Goal: Transaction & Acquisition: Purchase product/service

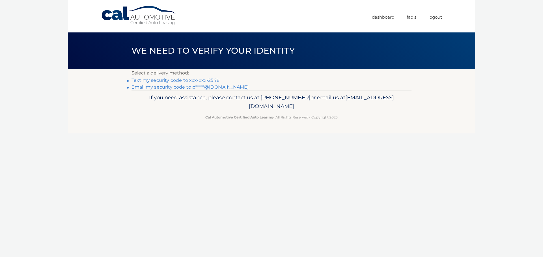
click at [214, 80] on link "Text my security code to xxx-xxx-2548" at bounding box center [175, 80] width 88 height 5
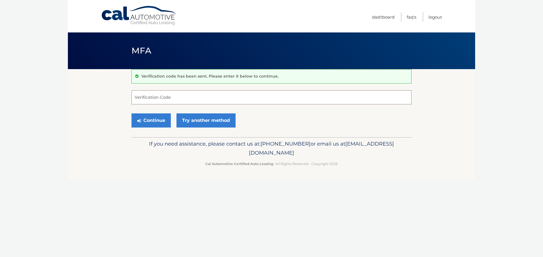
click at [263, 98] on input "Verification Code" at bounding box center [271, 97] width 280 height 14
type input "694917"
click at [158, 126] on button "Continue" at bounding box center [150, 121] width 39 height 14
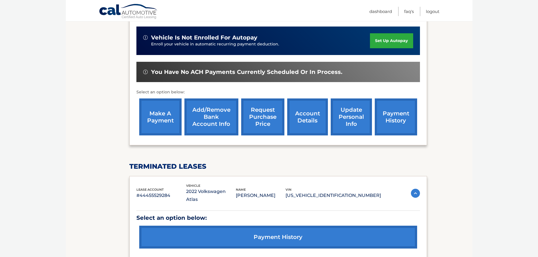
scroll to position [185, 0]
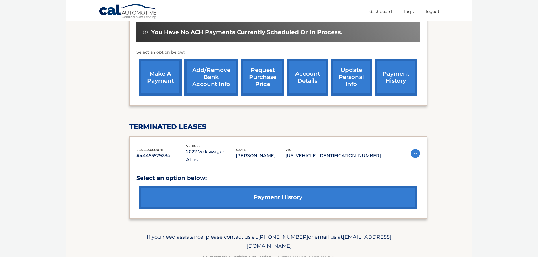
click at [215, 188] on link "payment history" at bounding box center [278, 197] width 278 height 23
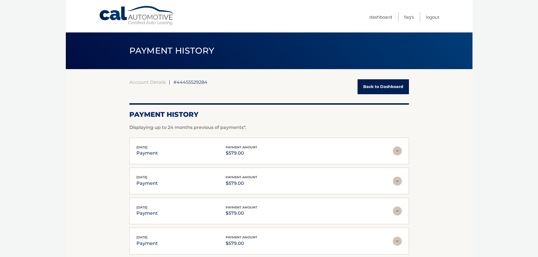
click at [382, 90] on link "Back to Dashboard" at bounding box center [383, 86] width 51 height 15
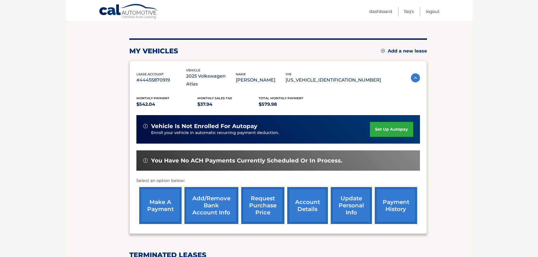
scroll to position [57, 0]
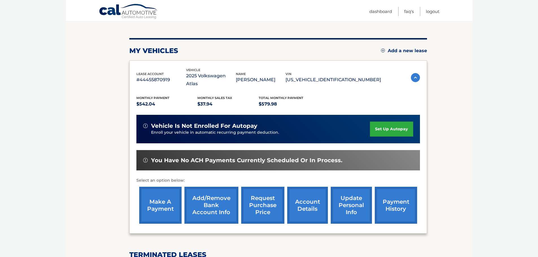
click at [153, 199] on link "make a payment" at bounding box center [160, 205] width 42 height 37
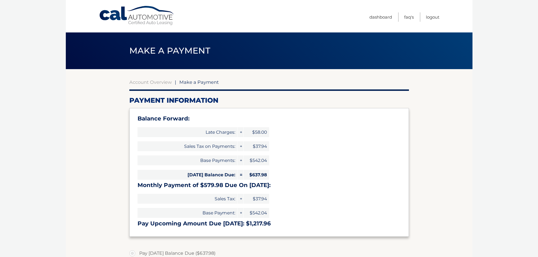
select select "OTc5YWRjNmMtMjRmYS00ZGYyLWEzZjgtODA0OTQ0NzAzNDk1"
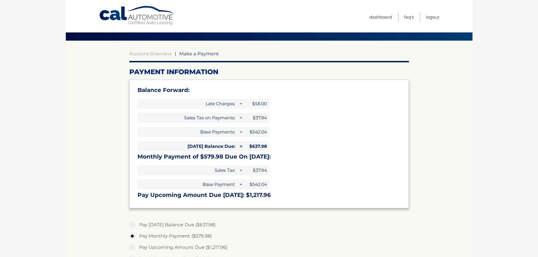
scroll to position [141, 0]
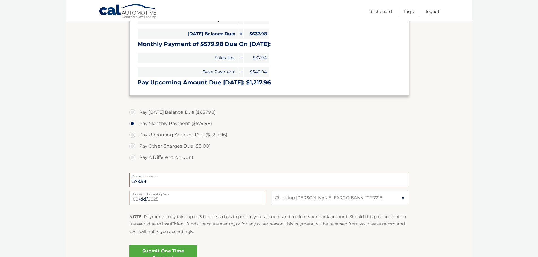
drag, startPoint x: 148, startPoint y: 183, endPoint x: 125, endPoint y: 184, distance: 23.5
click at [125, 184] on section "Account Overview | Make a Payment Payment Information Balance Forward: Late Cha…" at bounding box center [269, 100] width 407 height 344
click at [133, 113] on label "Pay Today's Balance Due ($637.98)" at bounding box center [269, 112] width 280 height 11
click at [133, 113] on input "Pay Today's Balance Due ($637.98)" at bounding box center [135, 111] width 6 height 9
radio input "true"
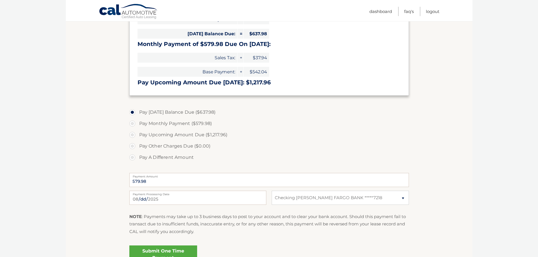
type input "637.98"
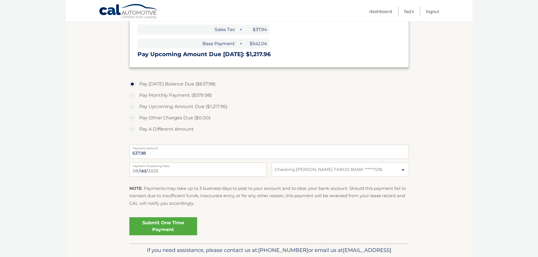
click at [162, 229] on link "Submit One Time Payment" at bounding box center [163, 227] width 68 height 18
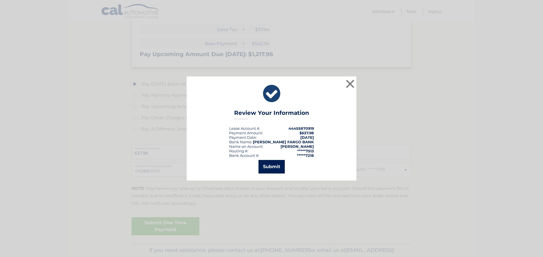
click at [270, 166] on button "Submit" at bounding box center [271, 167] width 26 height 14
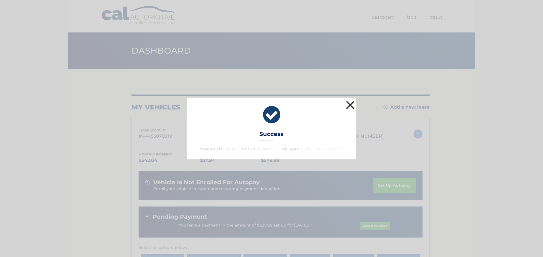
click at [349, 104] on button "×" at bounding box center [349, 104] width 11 height 11
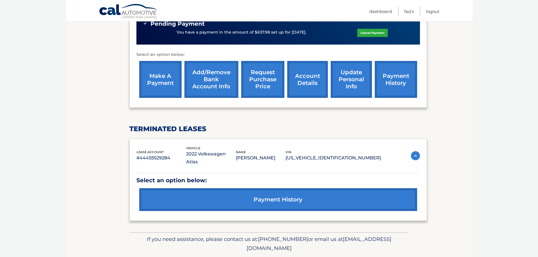
scroll to position [196, 0]
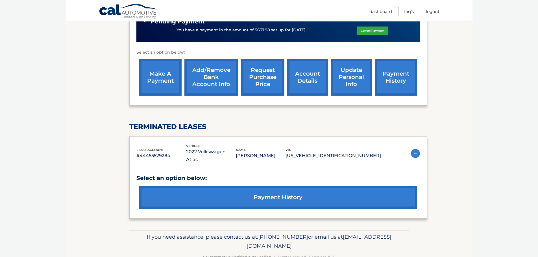
click at [278, 186] on link "payment history" at bounding box center [278, 197] width 278 height 23
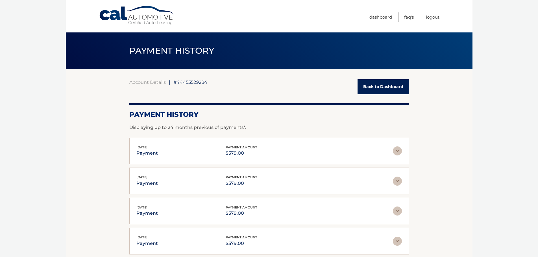
click at [117, 14] on link "Cal Automotive" at bounding box center [137, 16] width 76 height 20
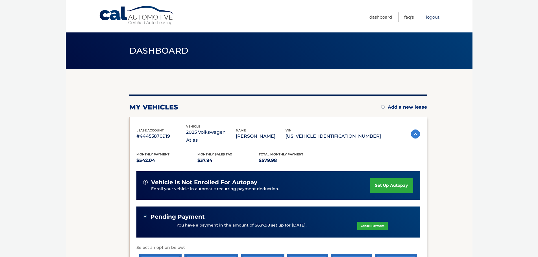
click at [431, 17] on link "Logout" at bounding box center [433, 16] width 14 height 9
